Goal: Find specific page/section: Find specific page/section

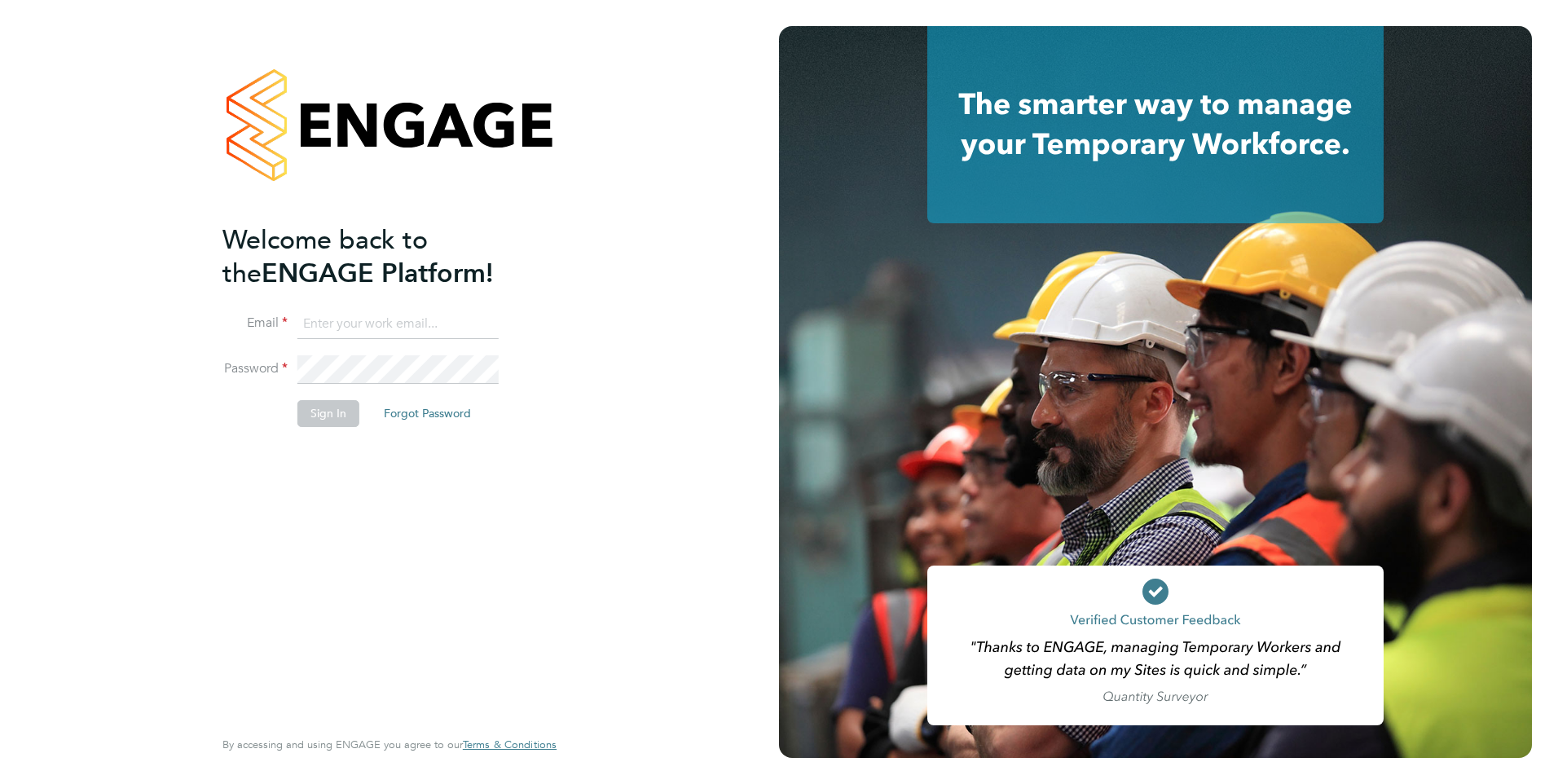
type input "[PERSON_NAME][EMAIL_ADDRESS][DOMAIN_NAME]"
click at [317, 414] on button "Sign In" at bounding box center [328, 412] width 62 height 26
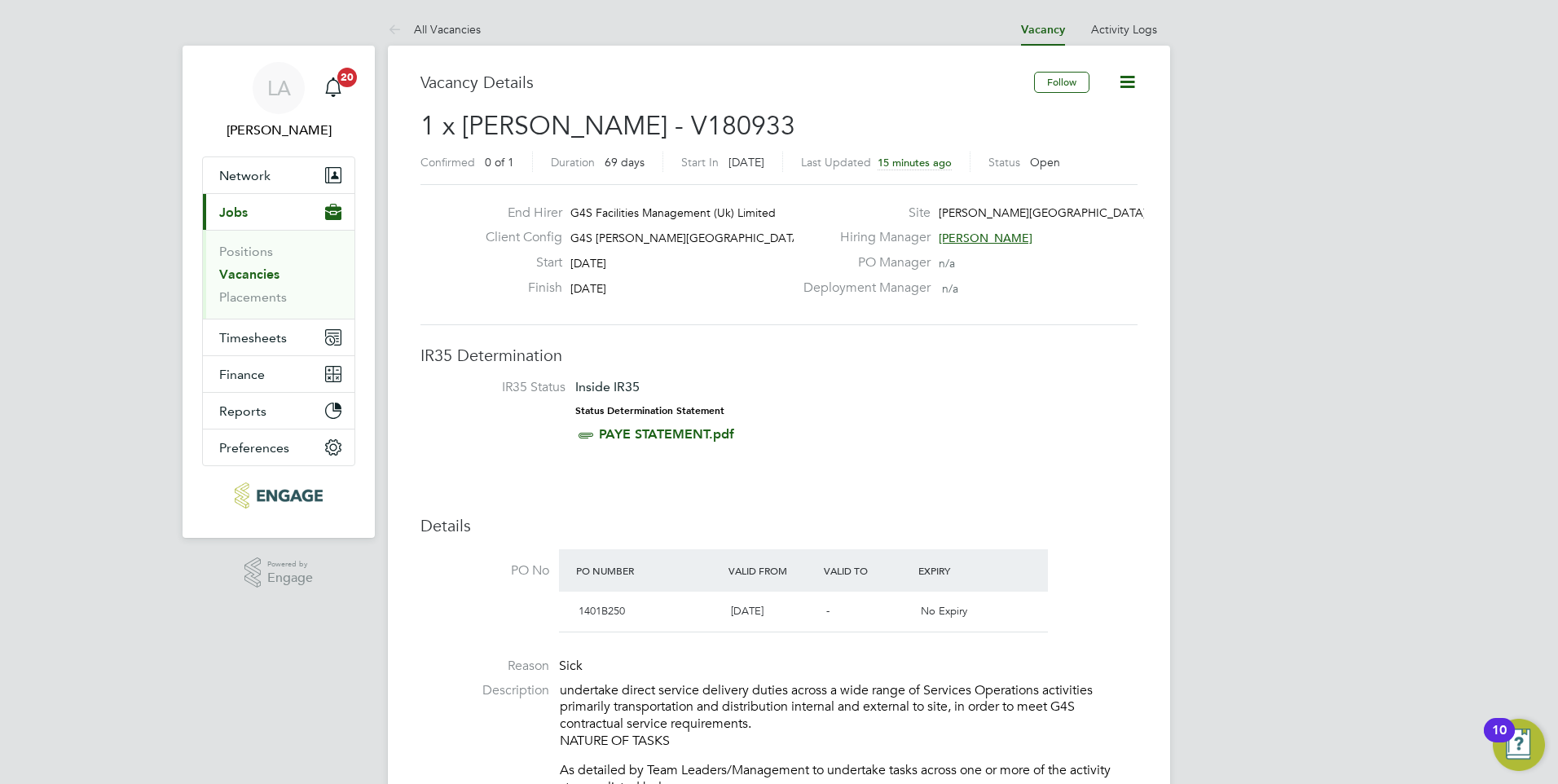
drag, startPoint x: 1168, startPoint y: 377, endPoint x: 1084, endPoint y: 379, distance: 84.0
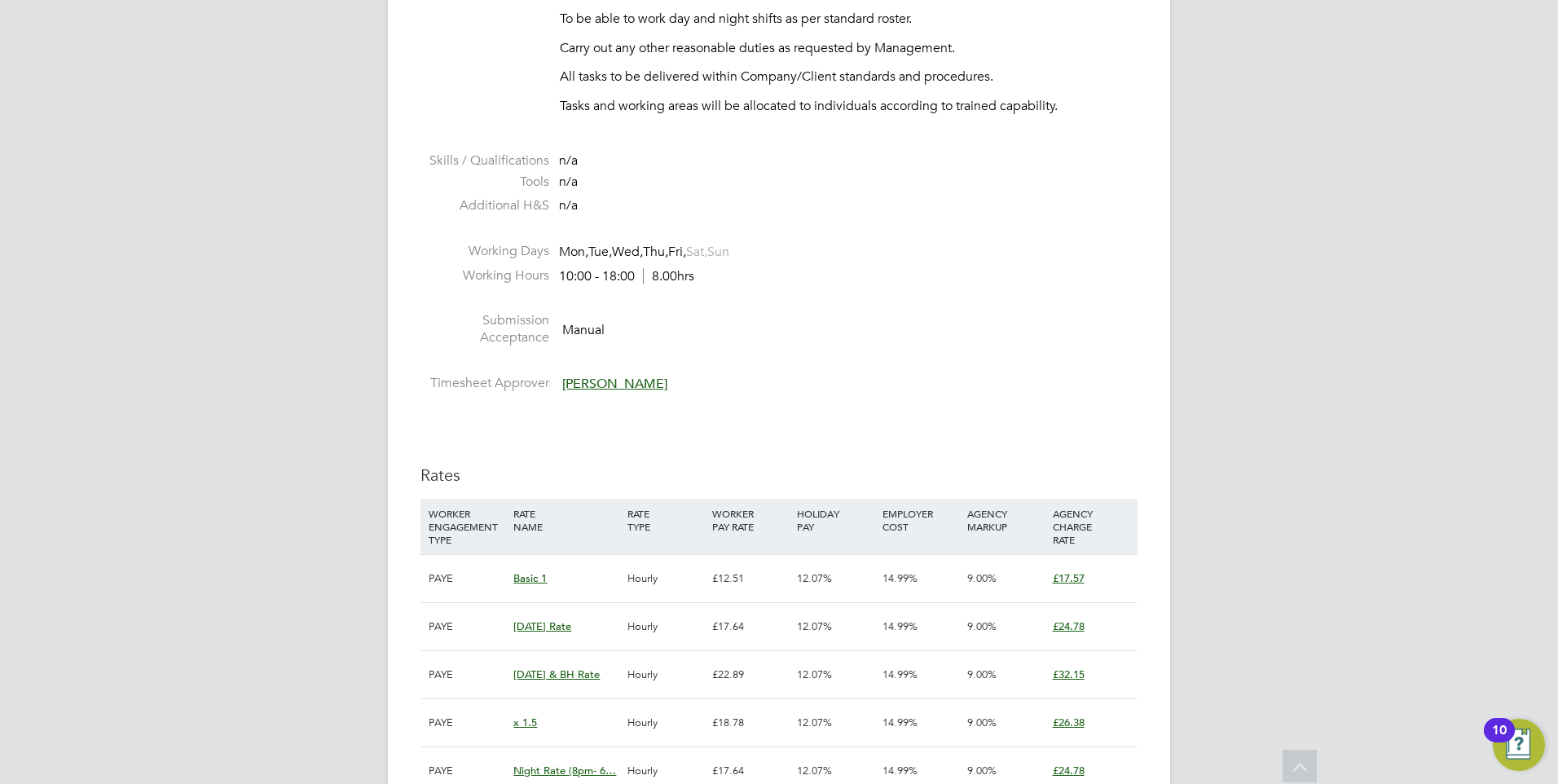
scroll to position [1222, 0]
